Goal: Complete application form

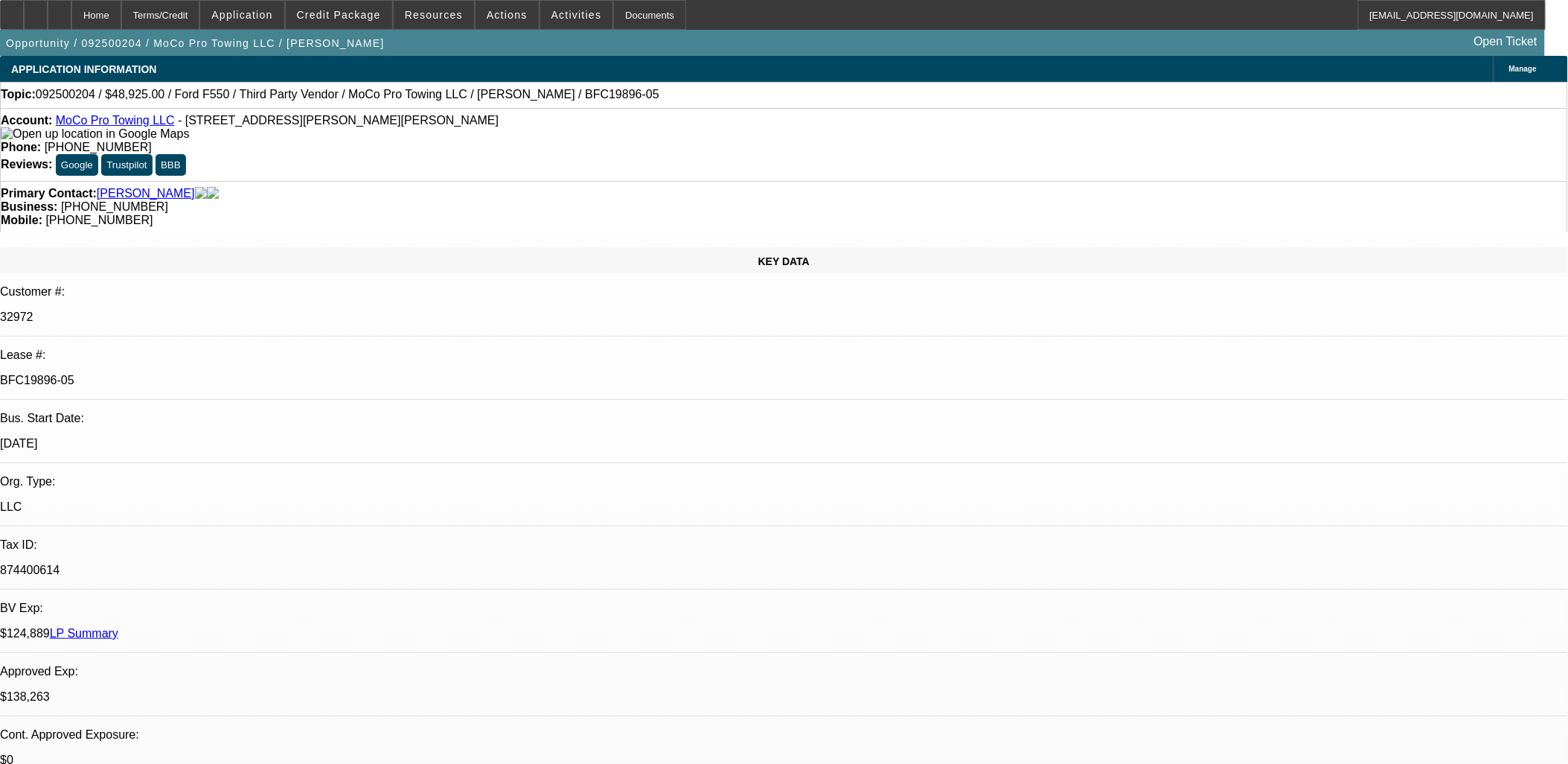
select select "0"
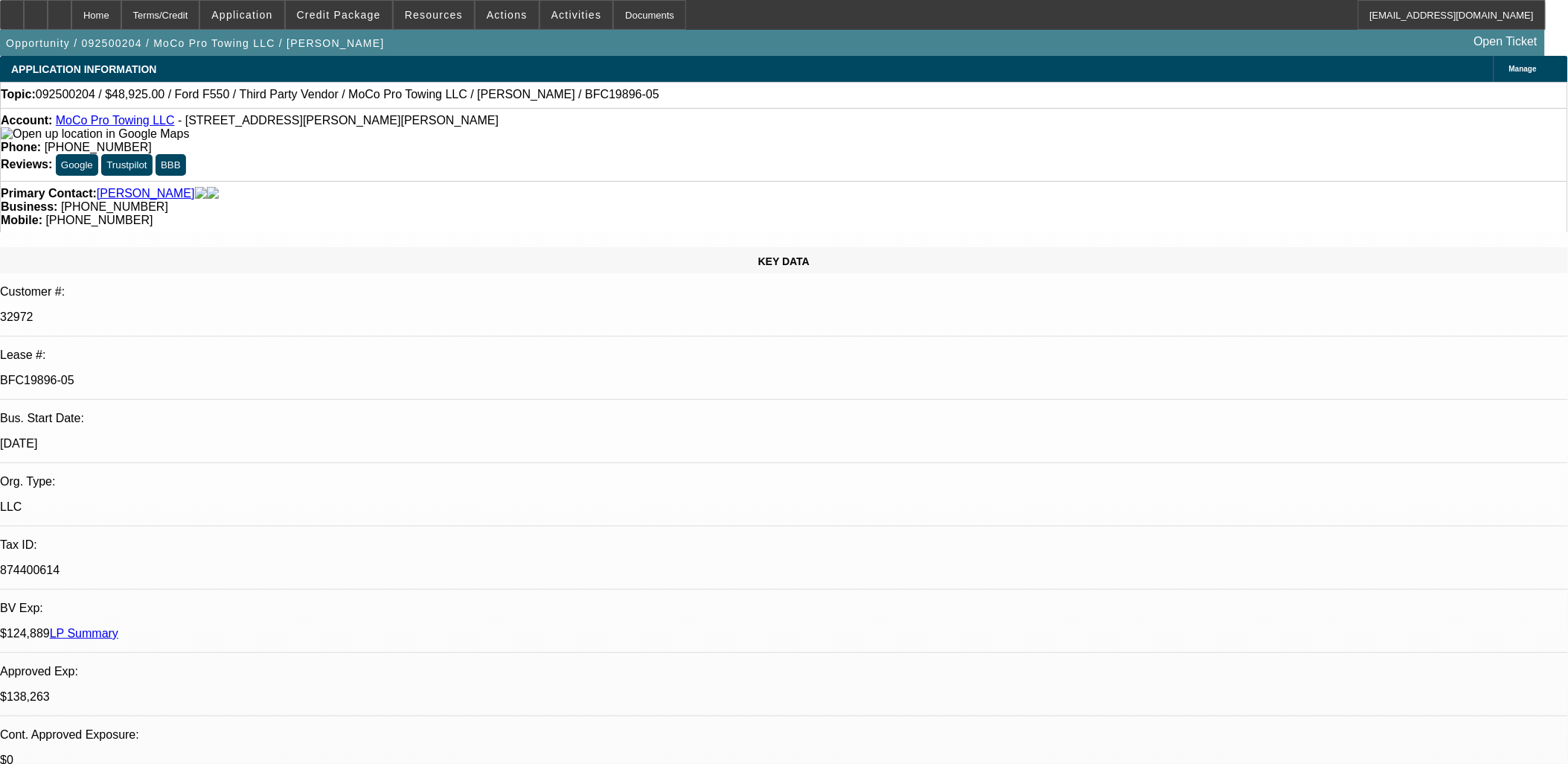
select select "0"
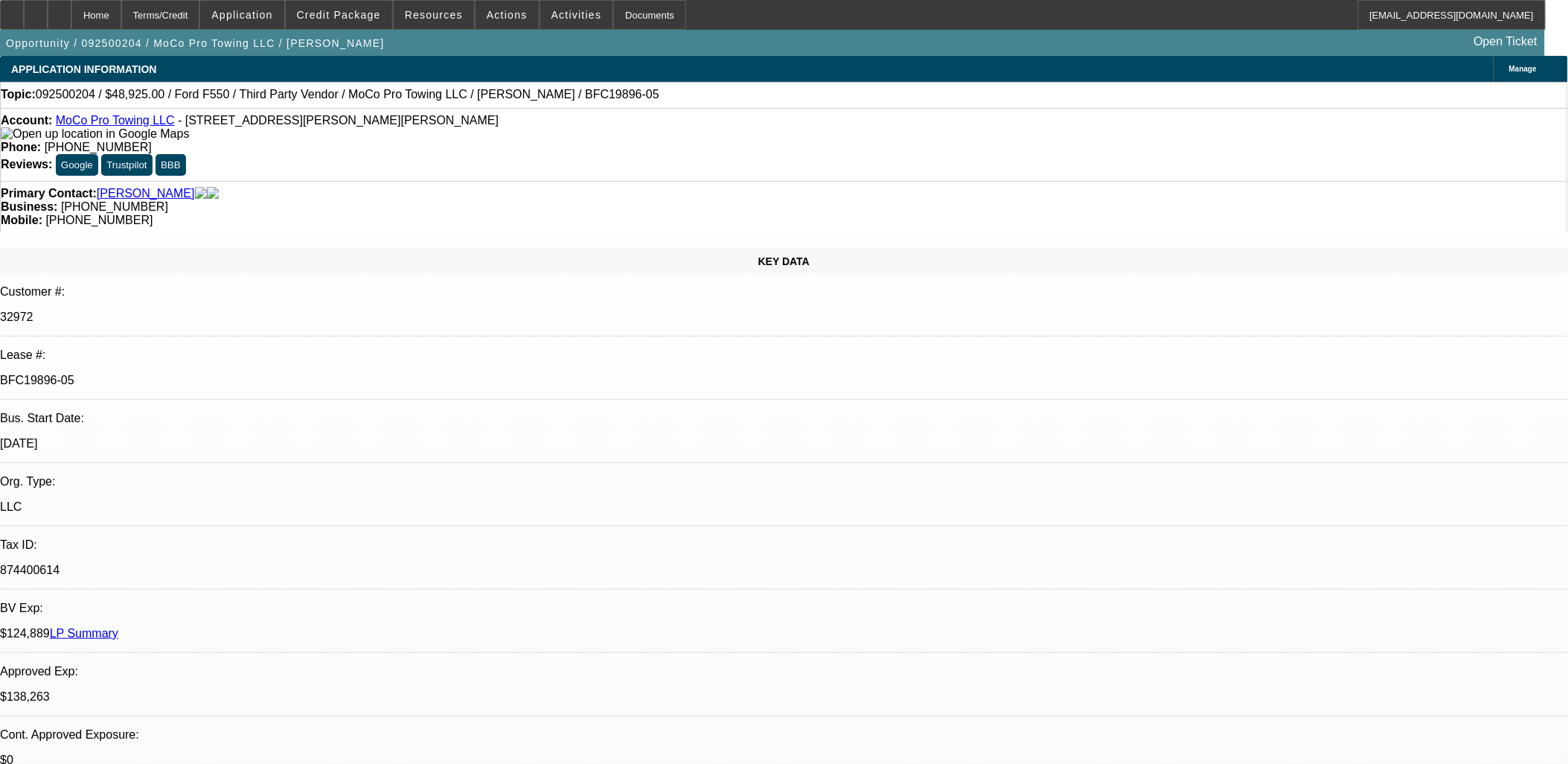
select select "0"
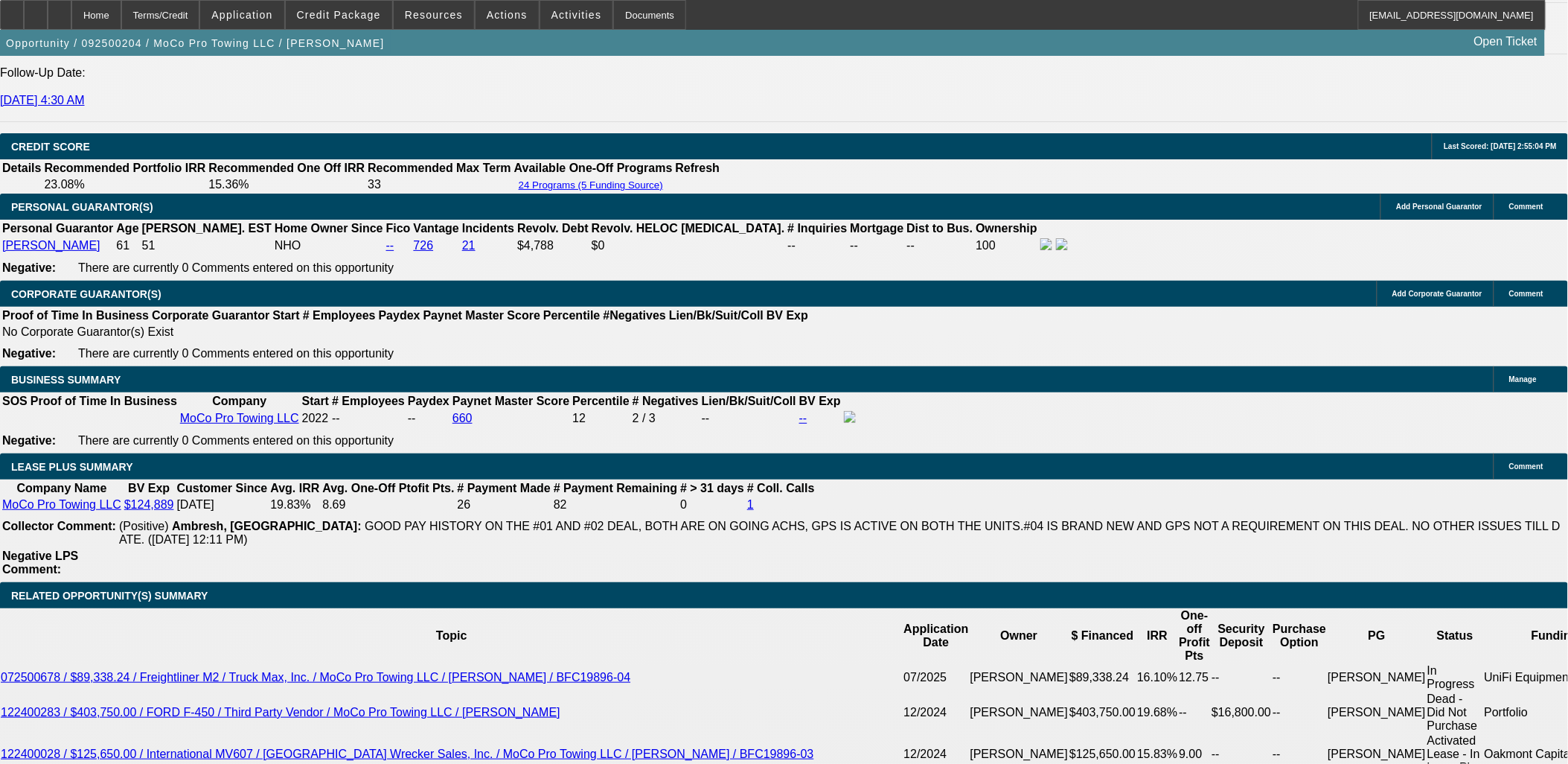
select select "1"
select select "2"
select select "6"
select select "1"
select select "2"
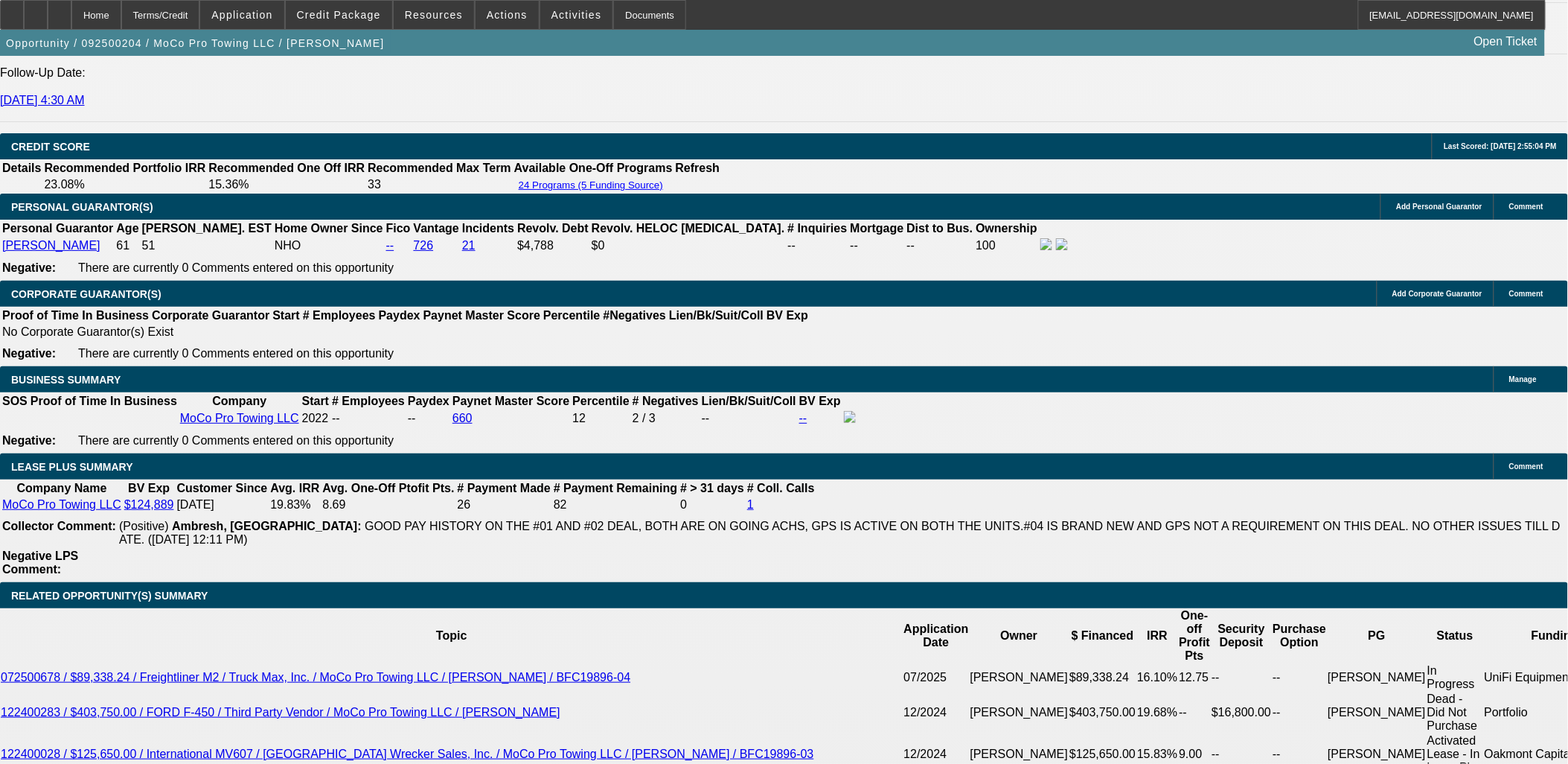
select select "6"
select select "1"
select select "2"
select select "6"
select select "1"
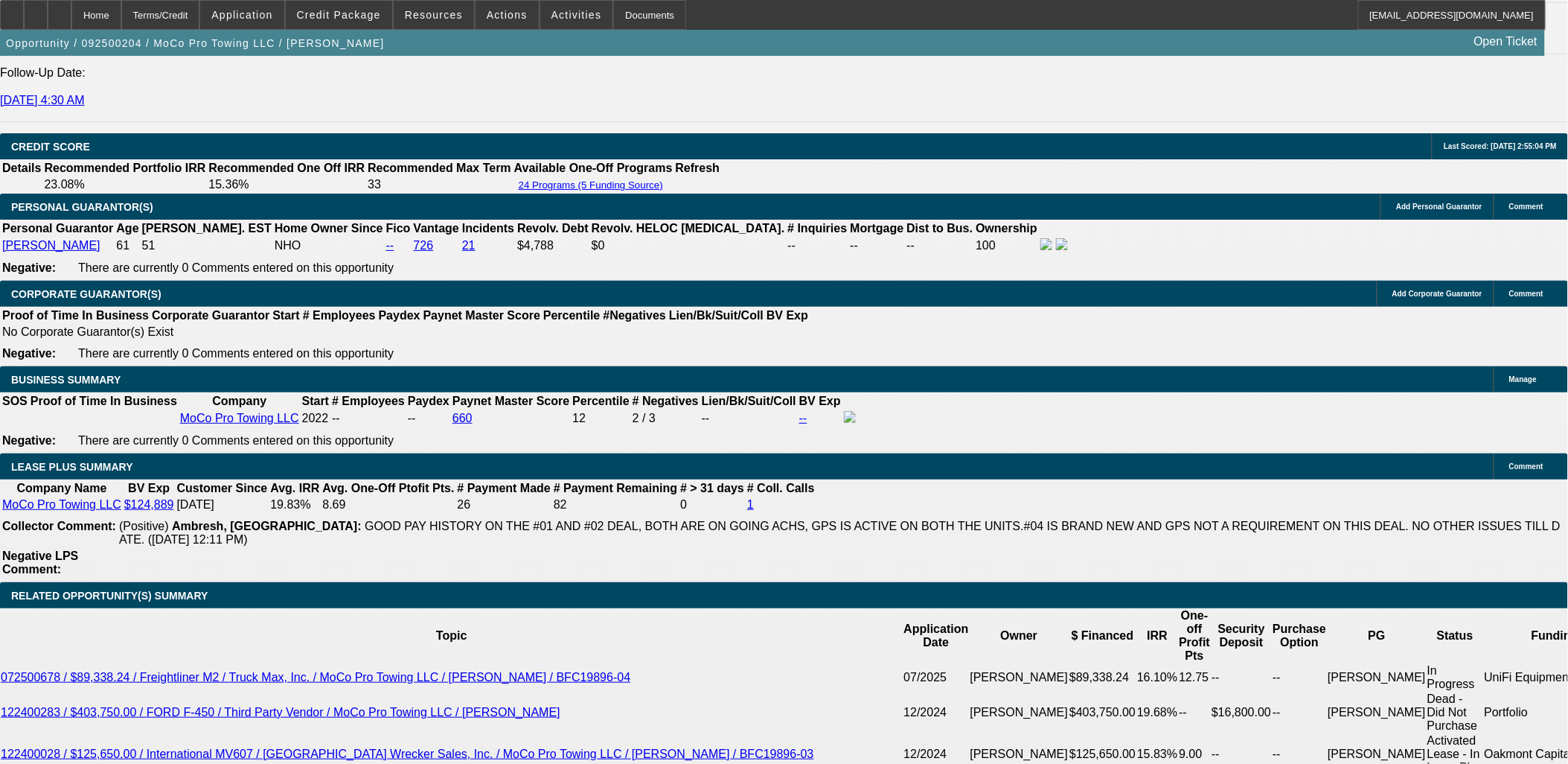
select select "2"
select select "6"
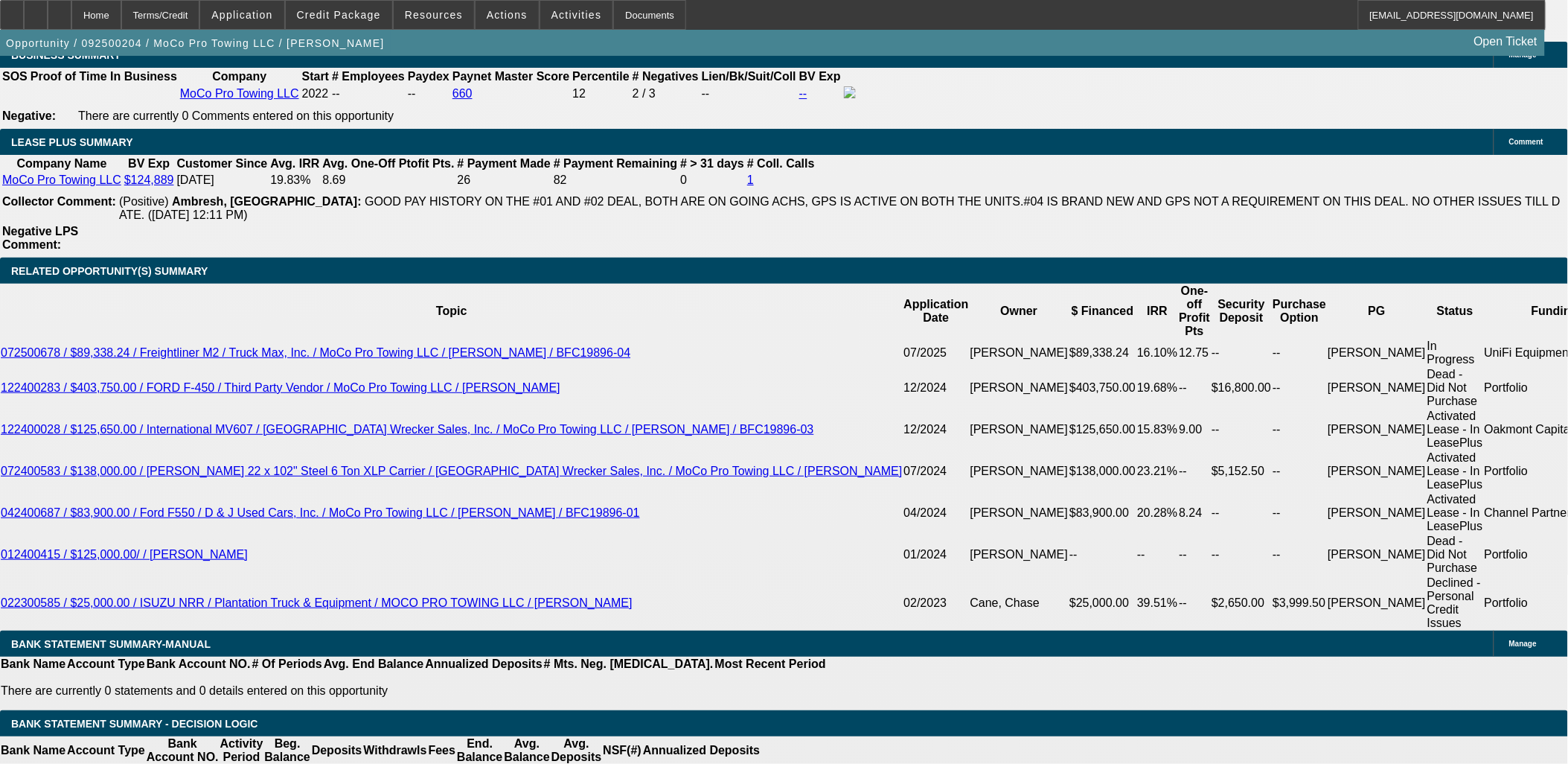
scroll to position [2481, 0]
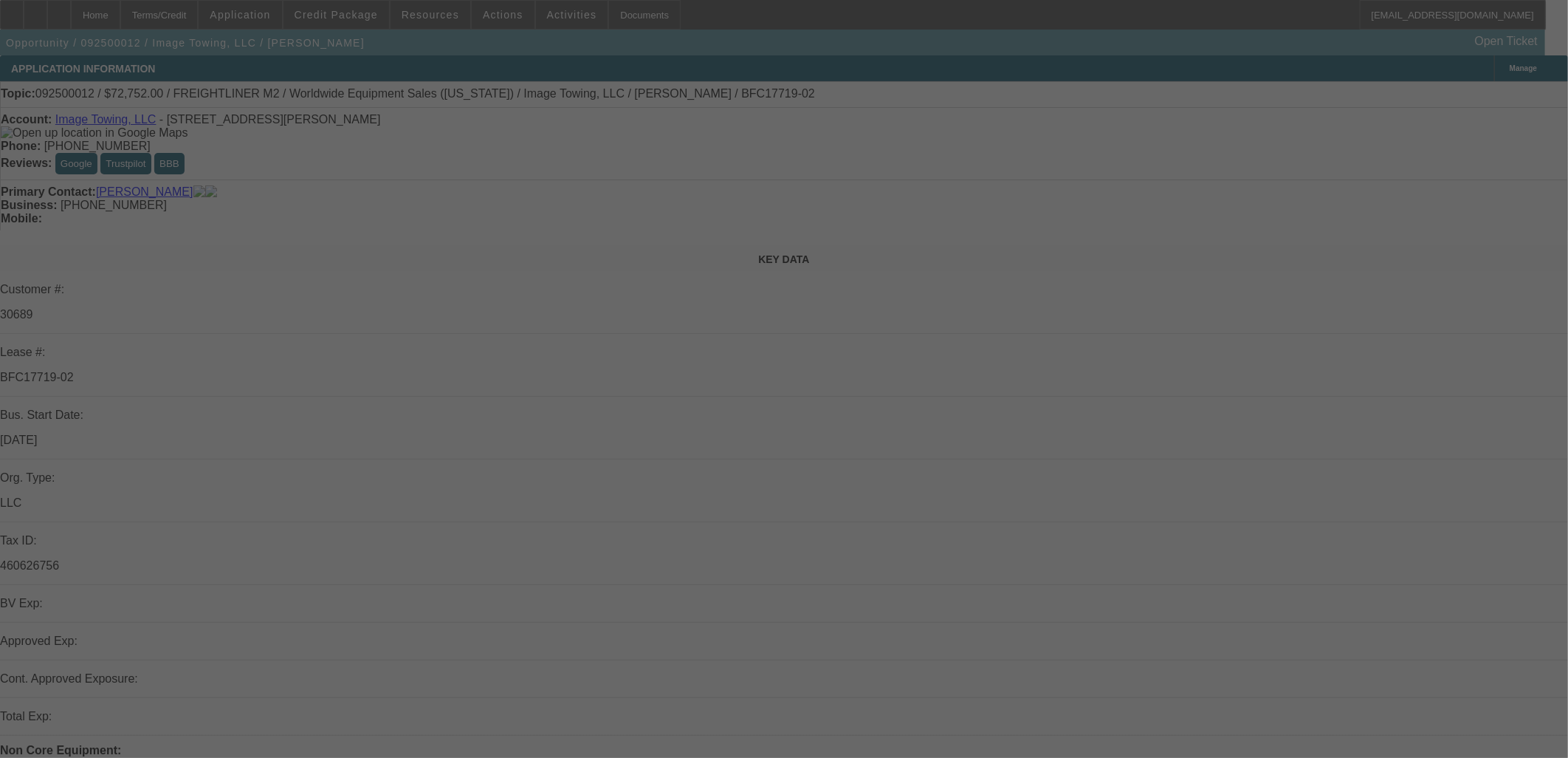
select select "0"
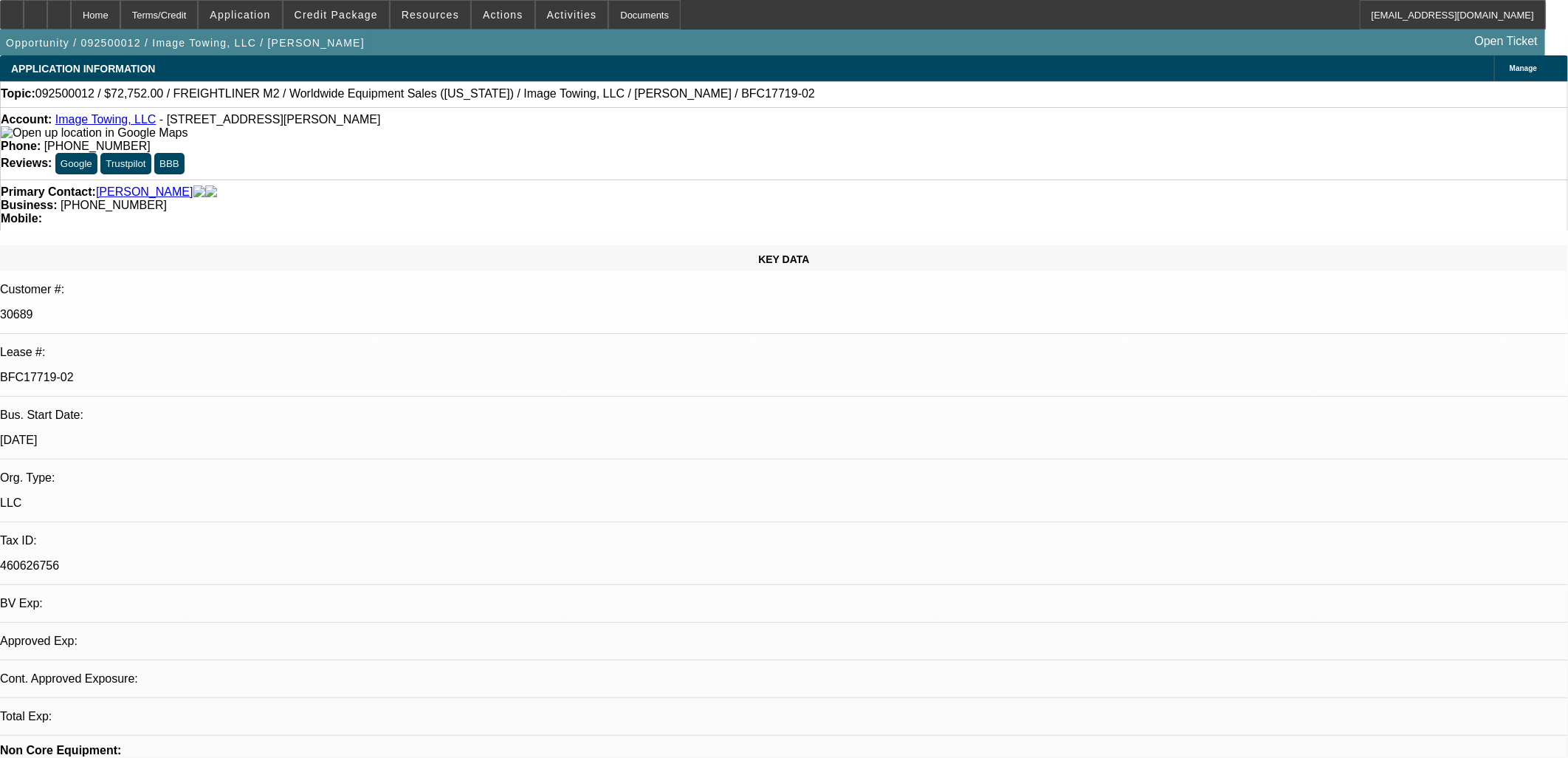
select select "6"
select select "0"
select select "6"
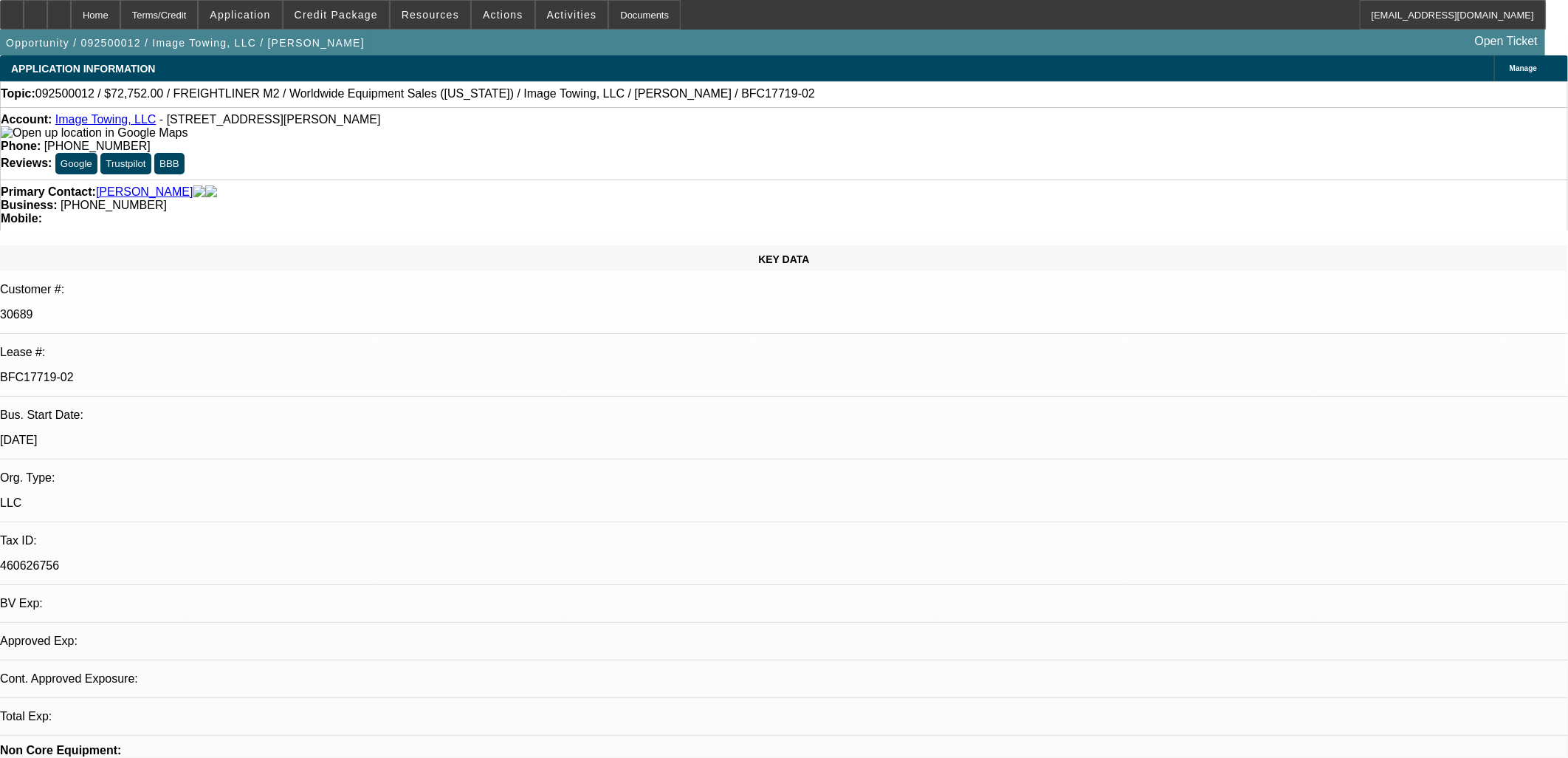
select select "0"
select select "6"
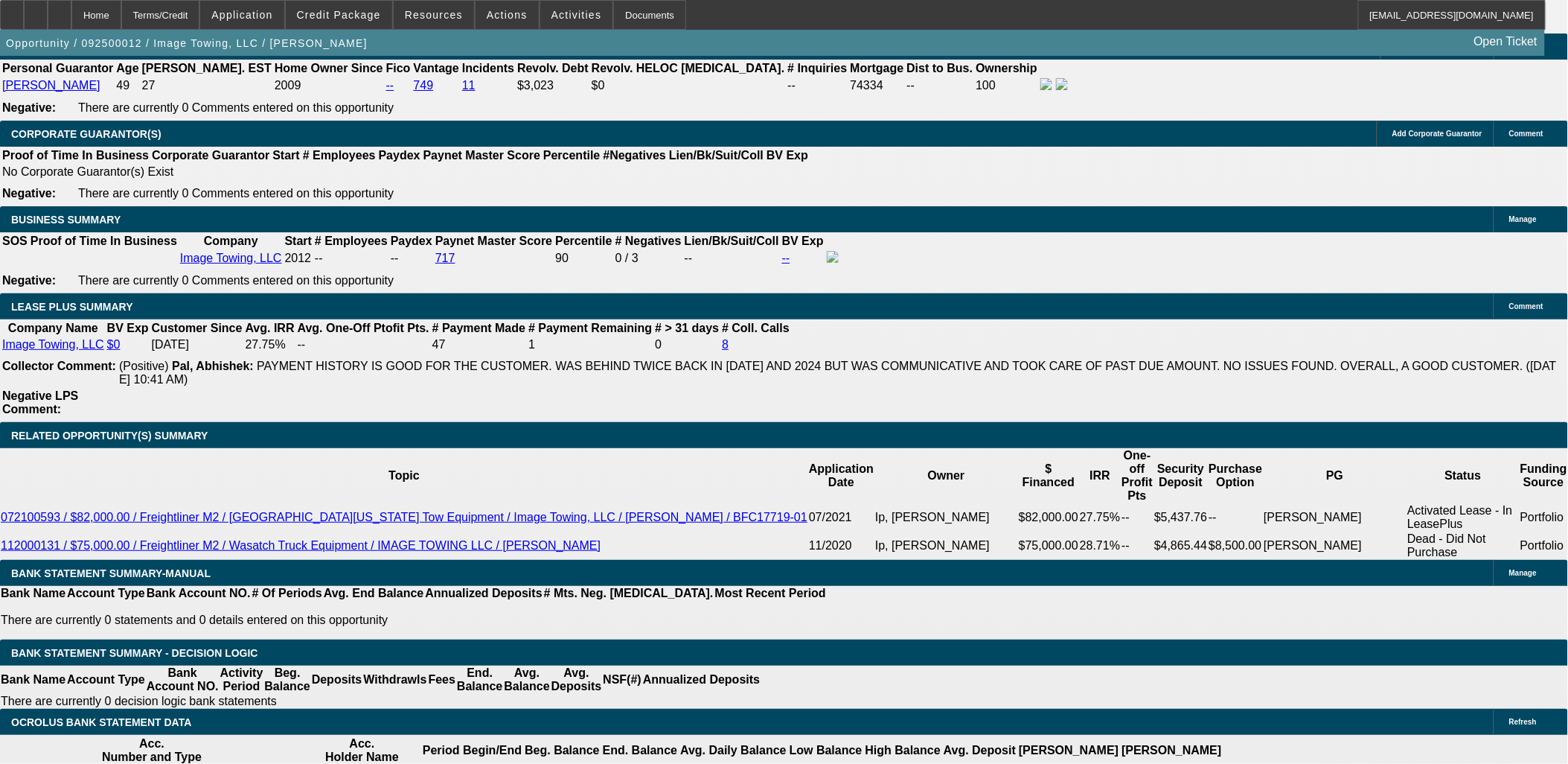
scroll to position [2398, 0]
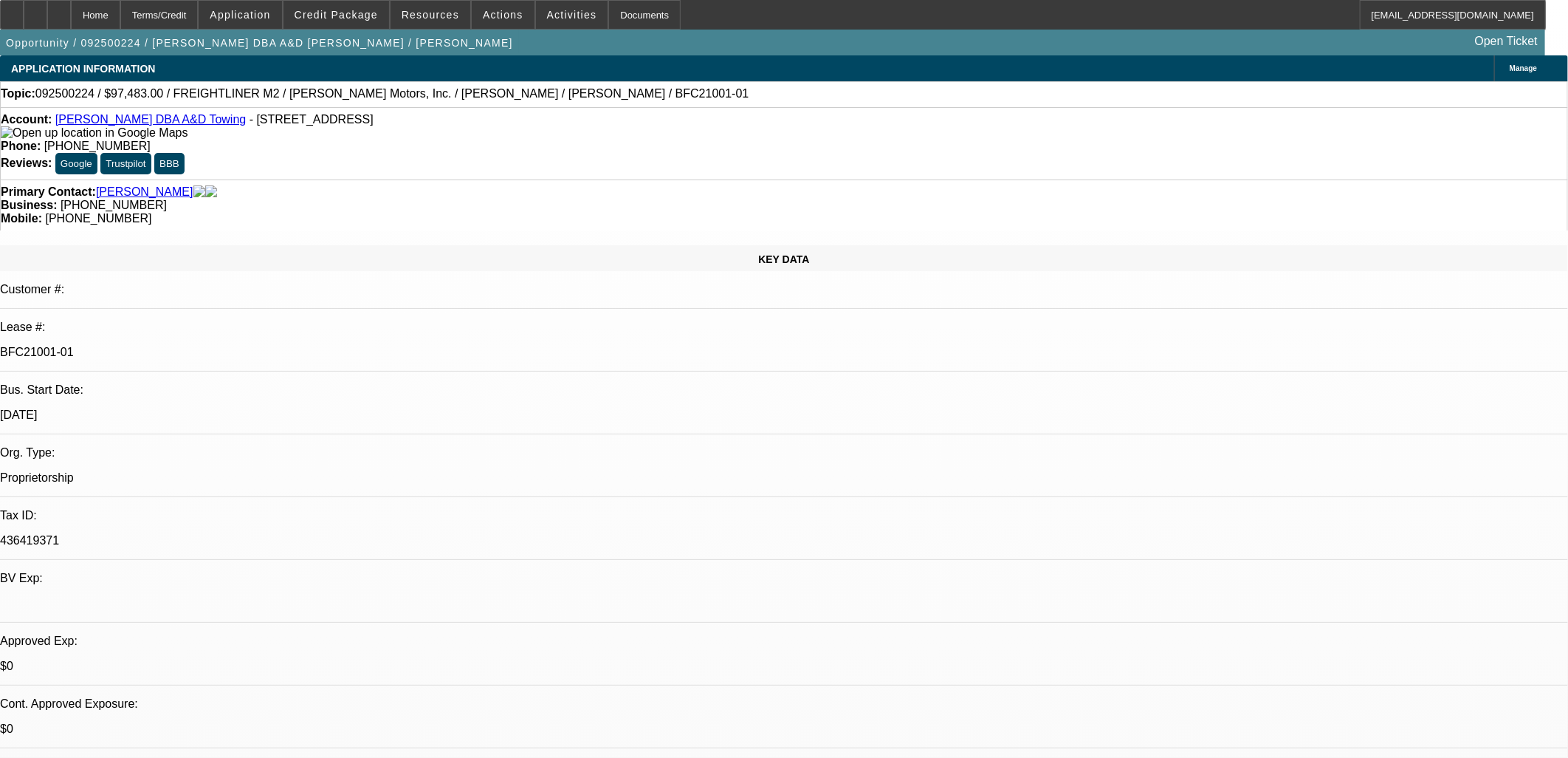
select select "0"
select select "6"
select select "0"
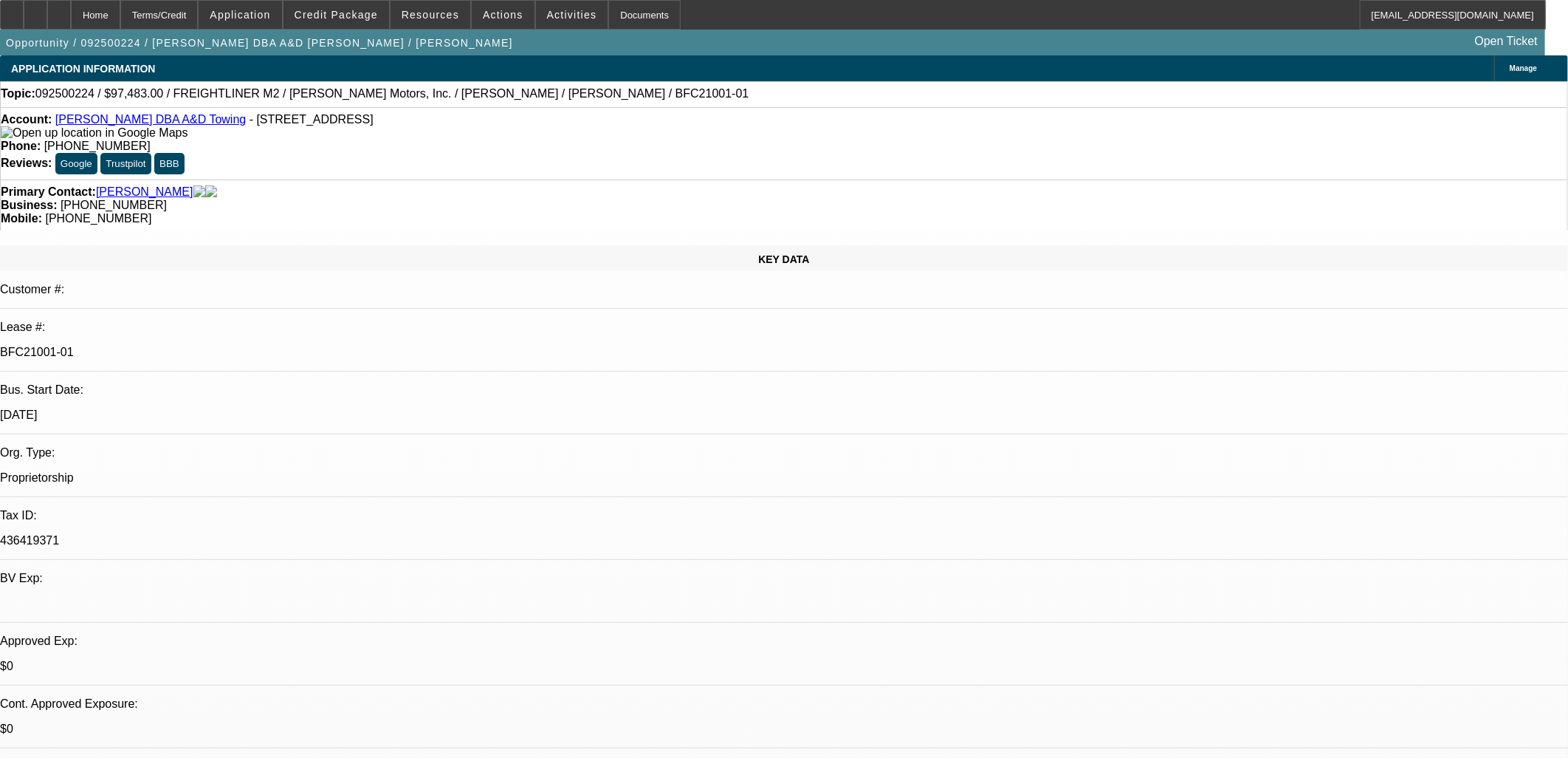
select select "0"
select select "6"
select select "0"
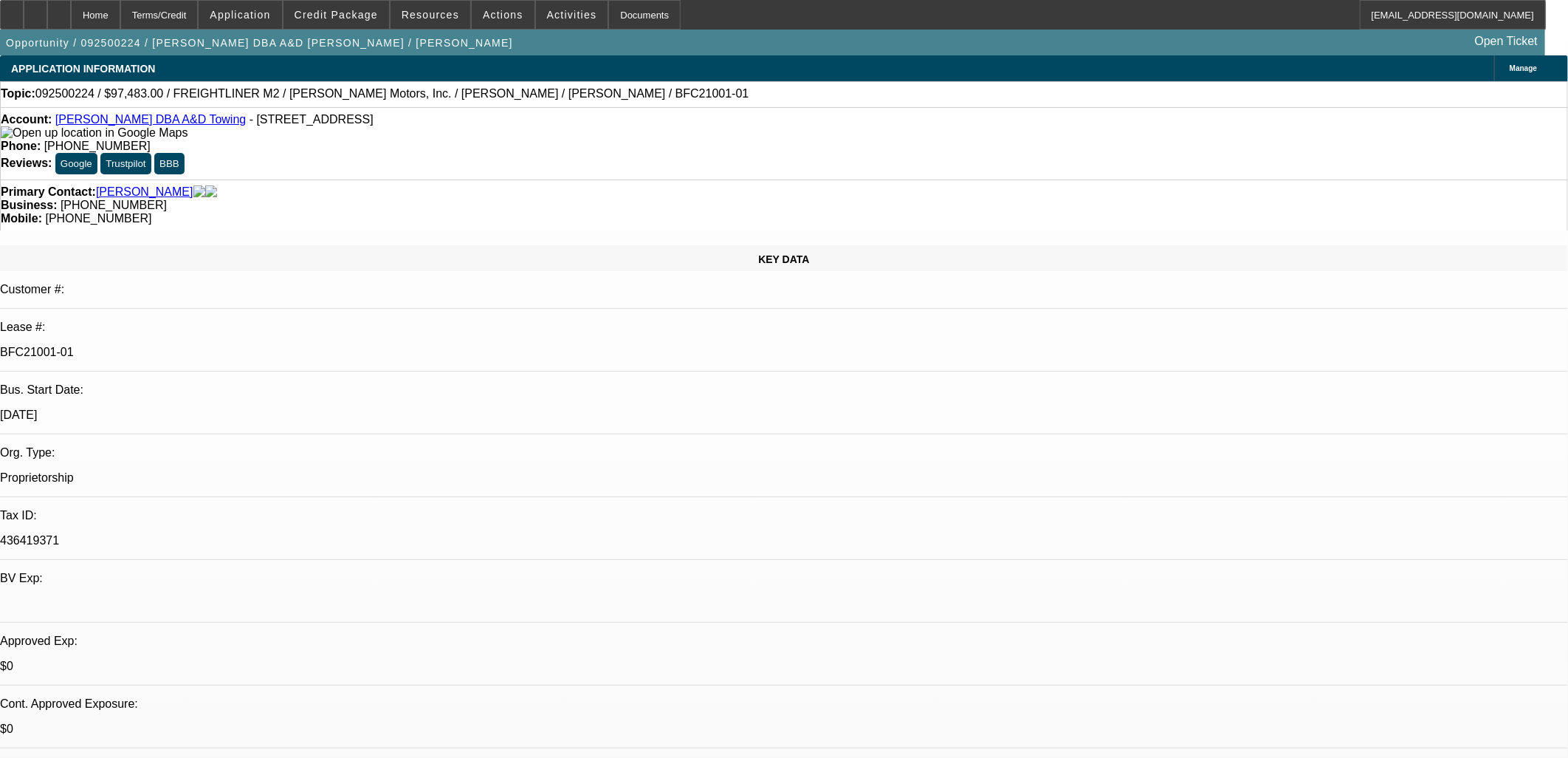
select select "0"
select select "6"
select select "0"
select select "2"
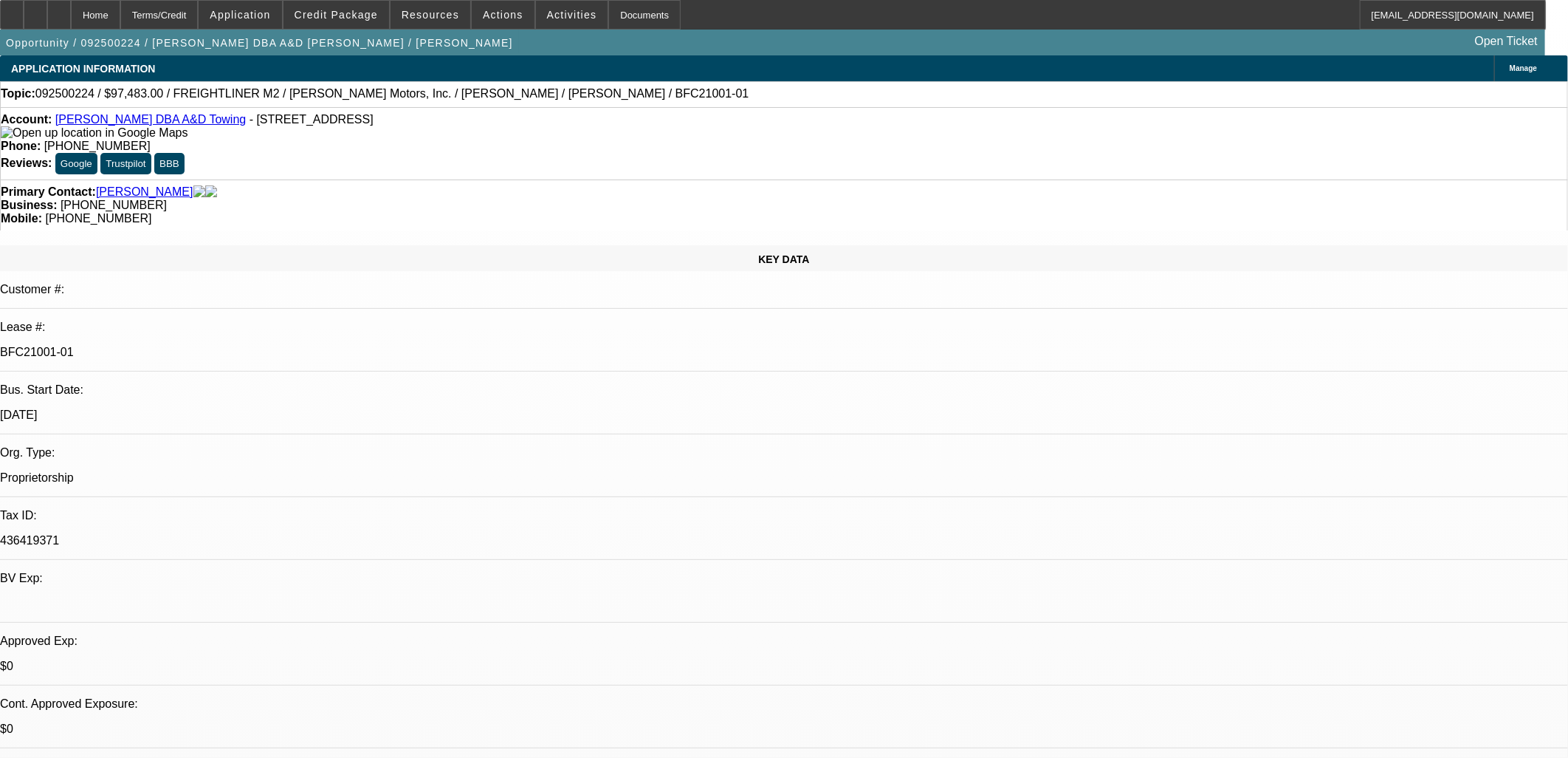
select select "0"
select select "6"
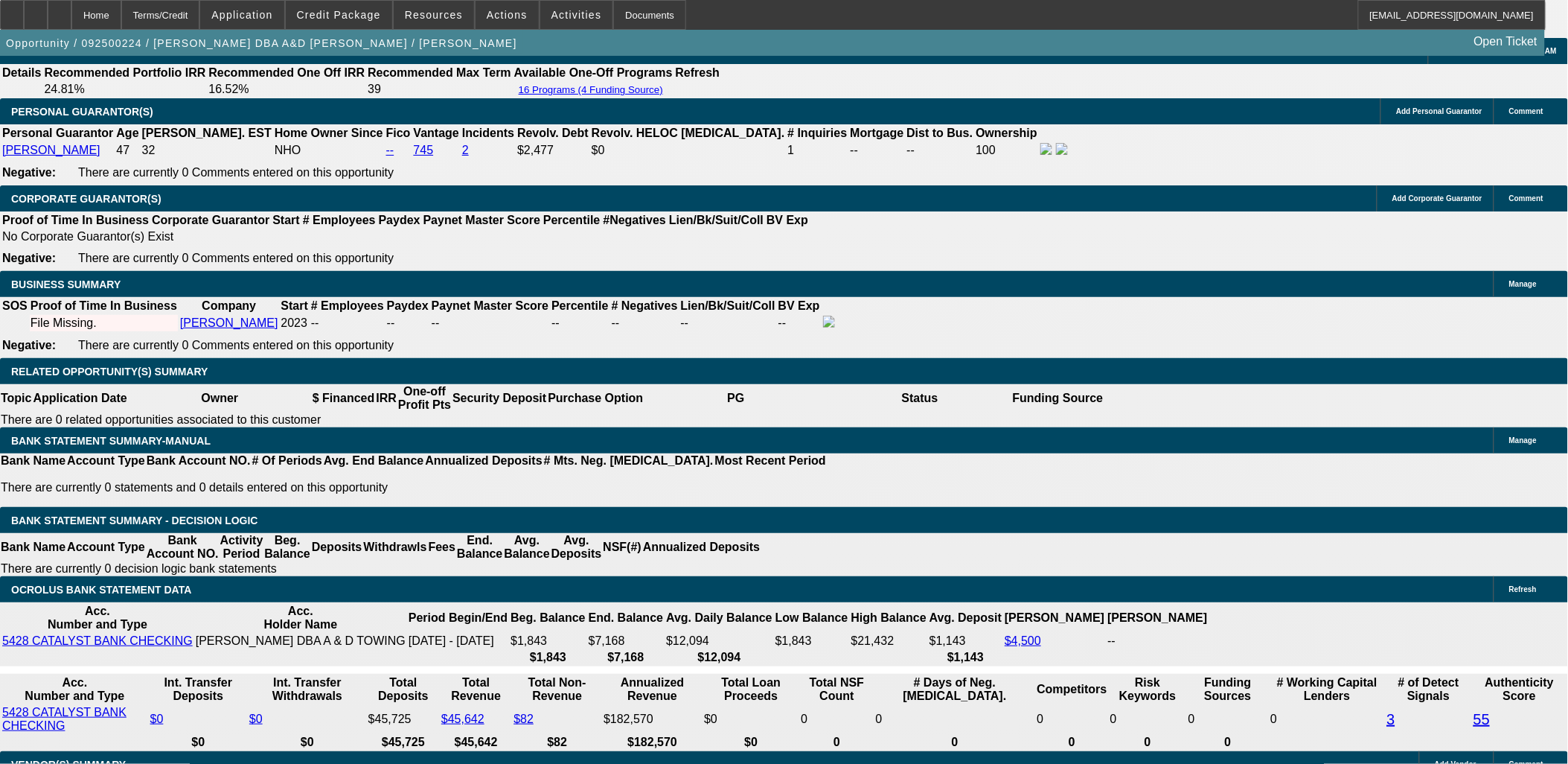
scroll to position [2233, 0]
